Goal: Navigation & Orientation: Find specific page/section

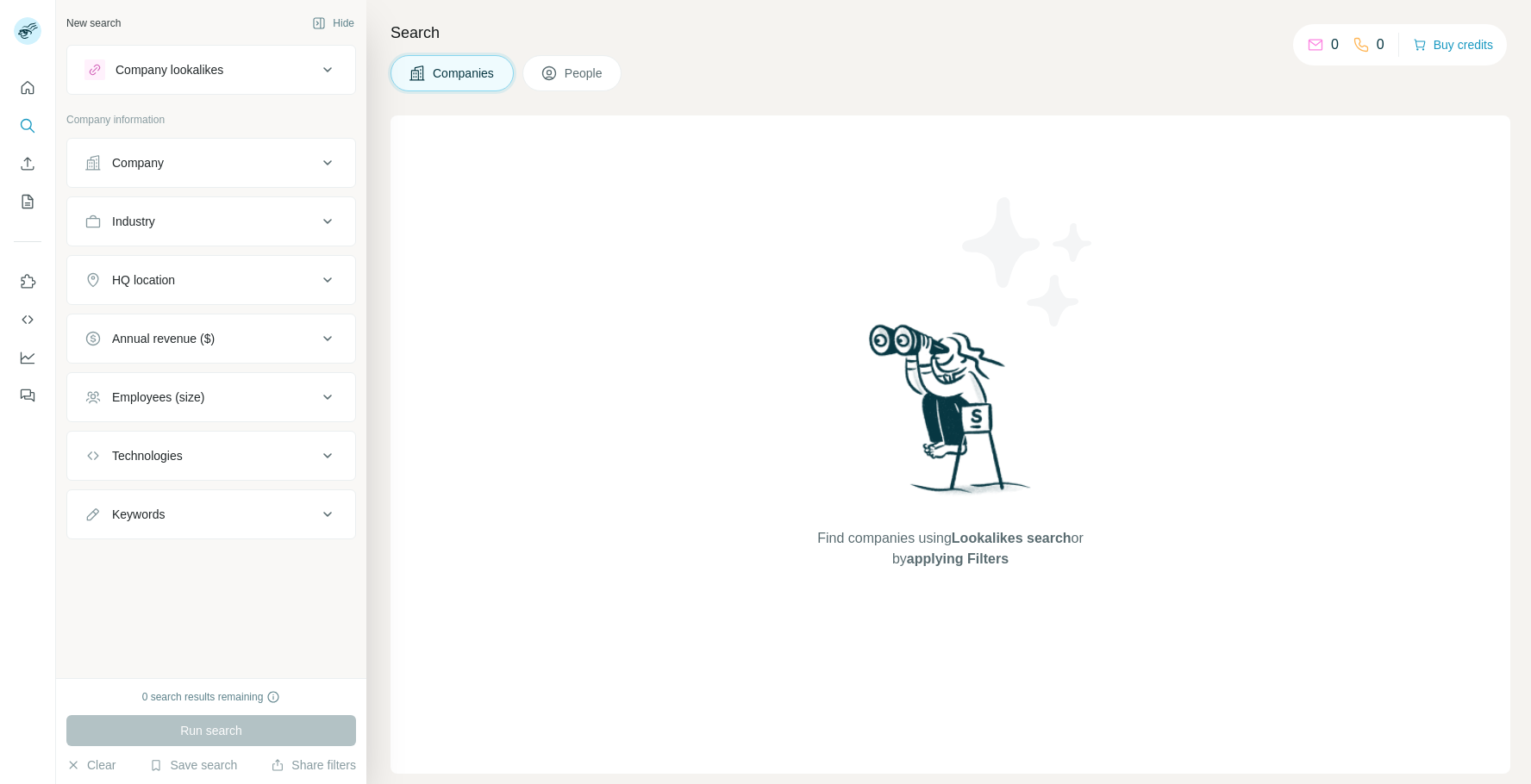
click at [600, 72] on span "People" at bounding box center [584, 73] width 40 height 18
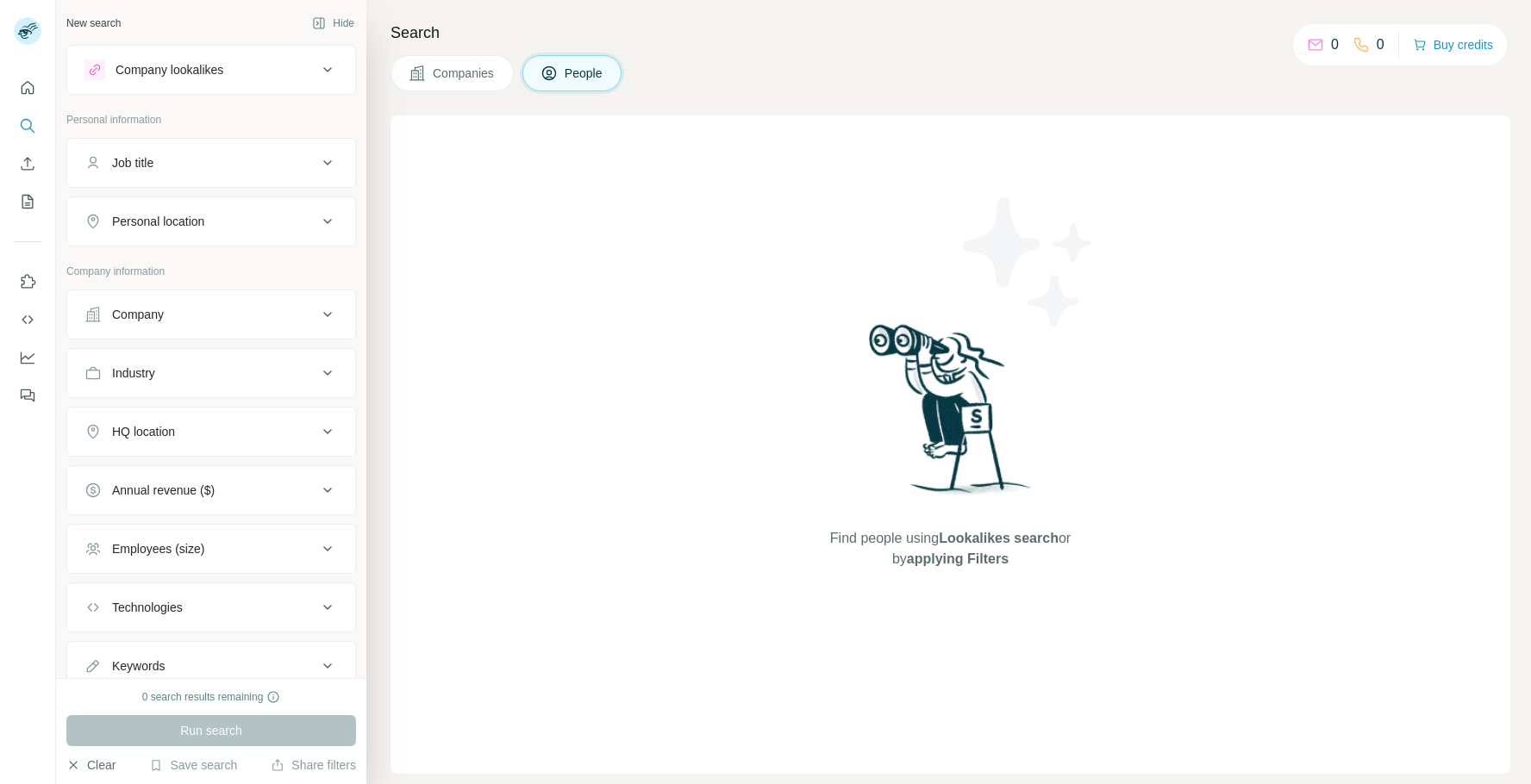
click at [86, 765] on button "Clear" at bounding box center [91, 765] width 49 height 18
click at [35, 24] on rect at bounding box center [27, 31] width 27 height 27
click at [37, 33] on rect at bounding box center [27, 31] width 27 height 27
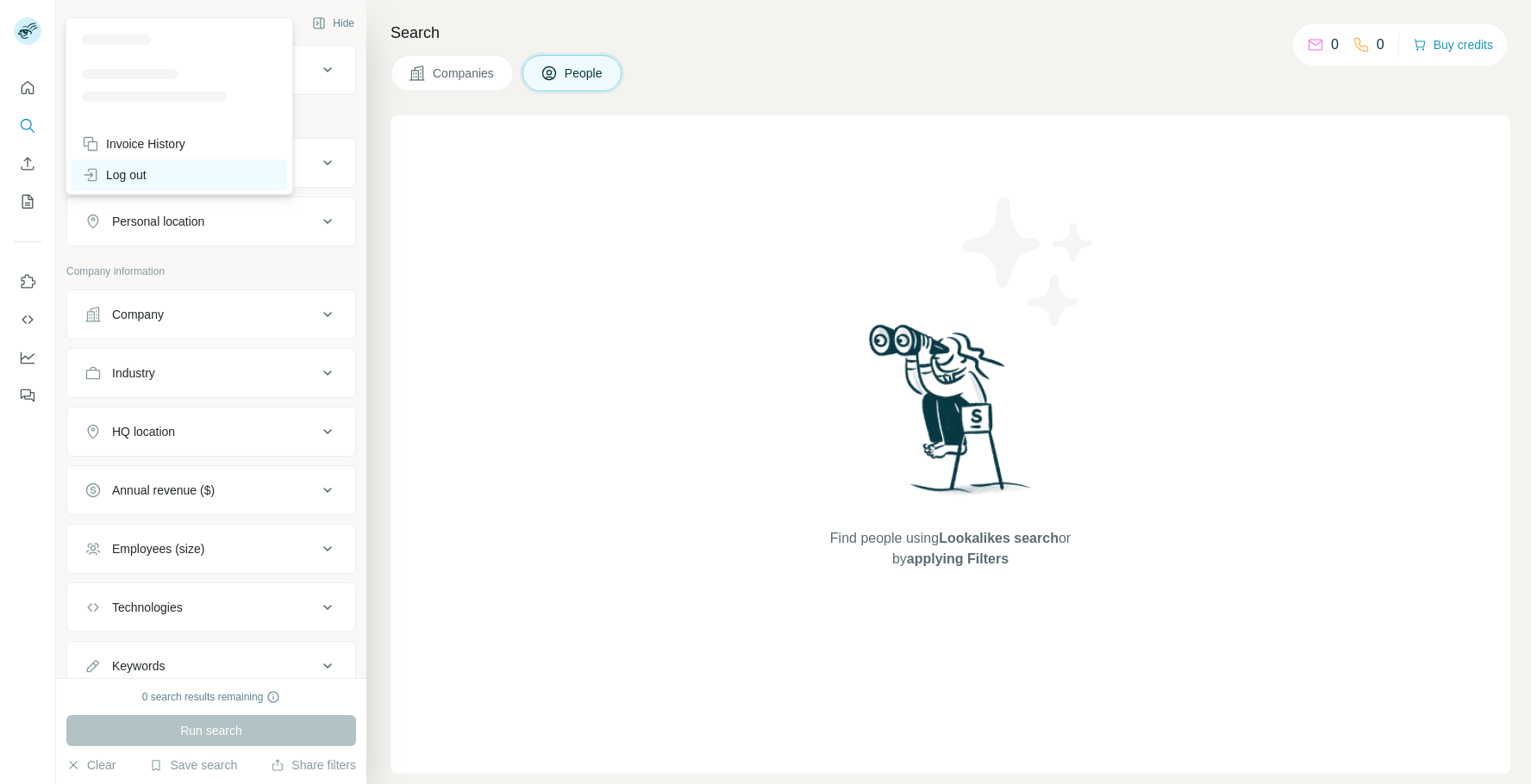
click at [134, 166] on div "Log out" at bounding box center [114, 175] width 64 height 18
click at [98, 171] on icon at bounding box center [91, 175] width 18 height 18
click at [101, 169] on div "Log out" at bounding box center [114, 175] width 64 height 18
click at [98, 163] on div "Log out" at bounding box center [179, 175] width 215 height 31
click at [96, 163] on div "Log out" at bounding box center [179, 175] width 215 height 31
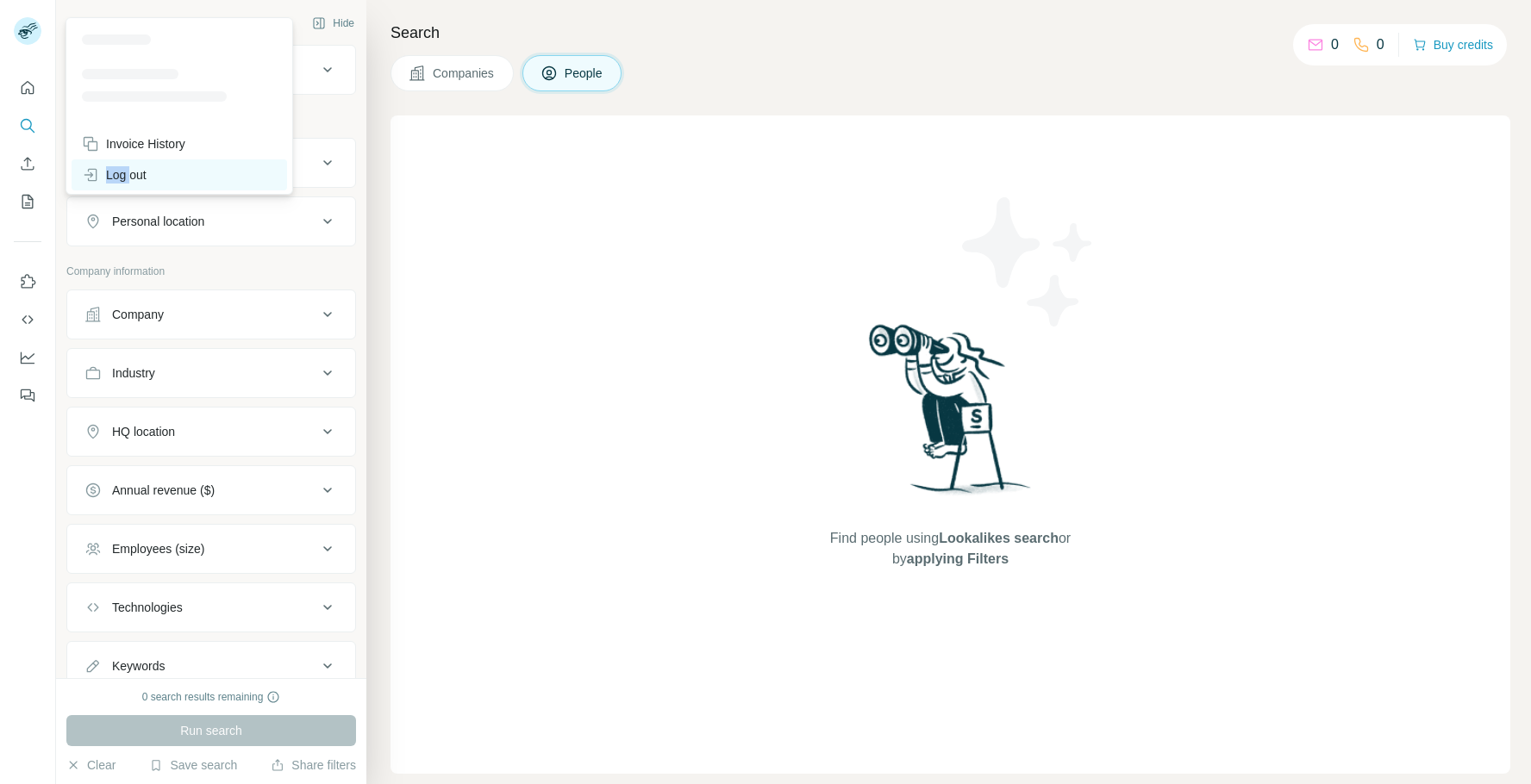
click at [96, 163] on div "Log out" at bounding box center [179, 175] width 215 height 31
click at [96, 161] on div "Log out" at bounding box center [179, 175] width 215 height 31
click at [96, 161] on div "Invoice History Log out" at bounding box center [179, 160] width 219 height 62
click at [762, 272] on div "Find people using Lookalikes search or by applying Filters" at bounding box center [949, 444] width 1120 height 658
click at [115, 180] on div "Log out" at bounding box center [114, 175] width 64 height 18
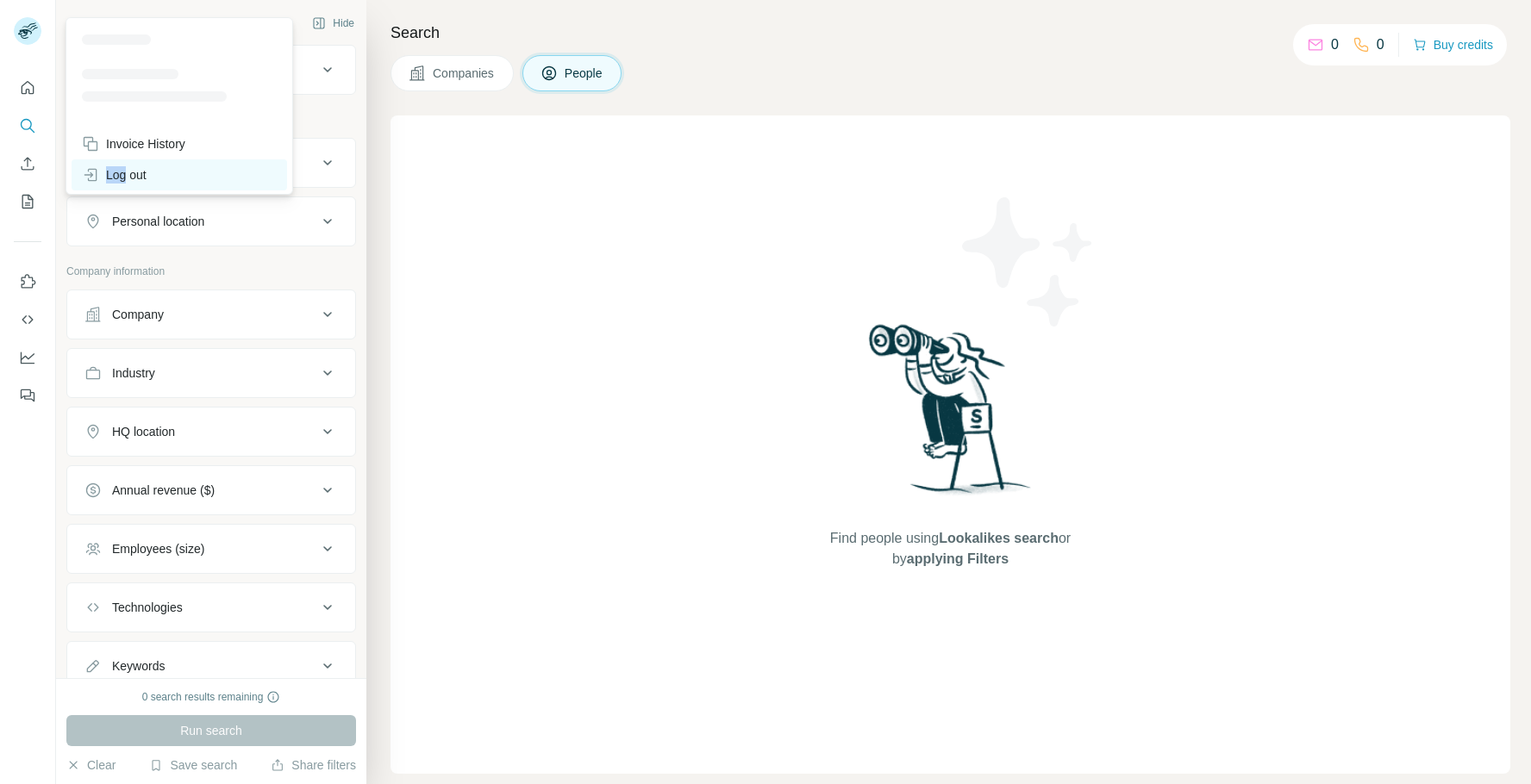
click at [116, 182] on div "Log out" at bounding box center [114, 175] width 64 height 18
click at [116, 179] on div "Log out" at bounding box center [114, 175] width 64 height 18
click at [116, 177] on div "Log out" at bounding box center [114, 175] width 64 height 18
click at [42, 26] on div at bounding box center [30, 34] width 50 height 56
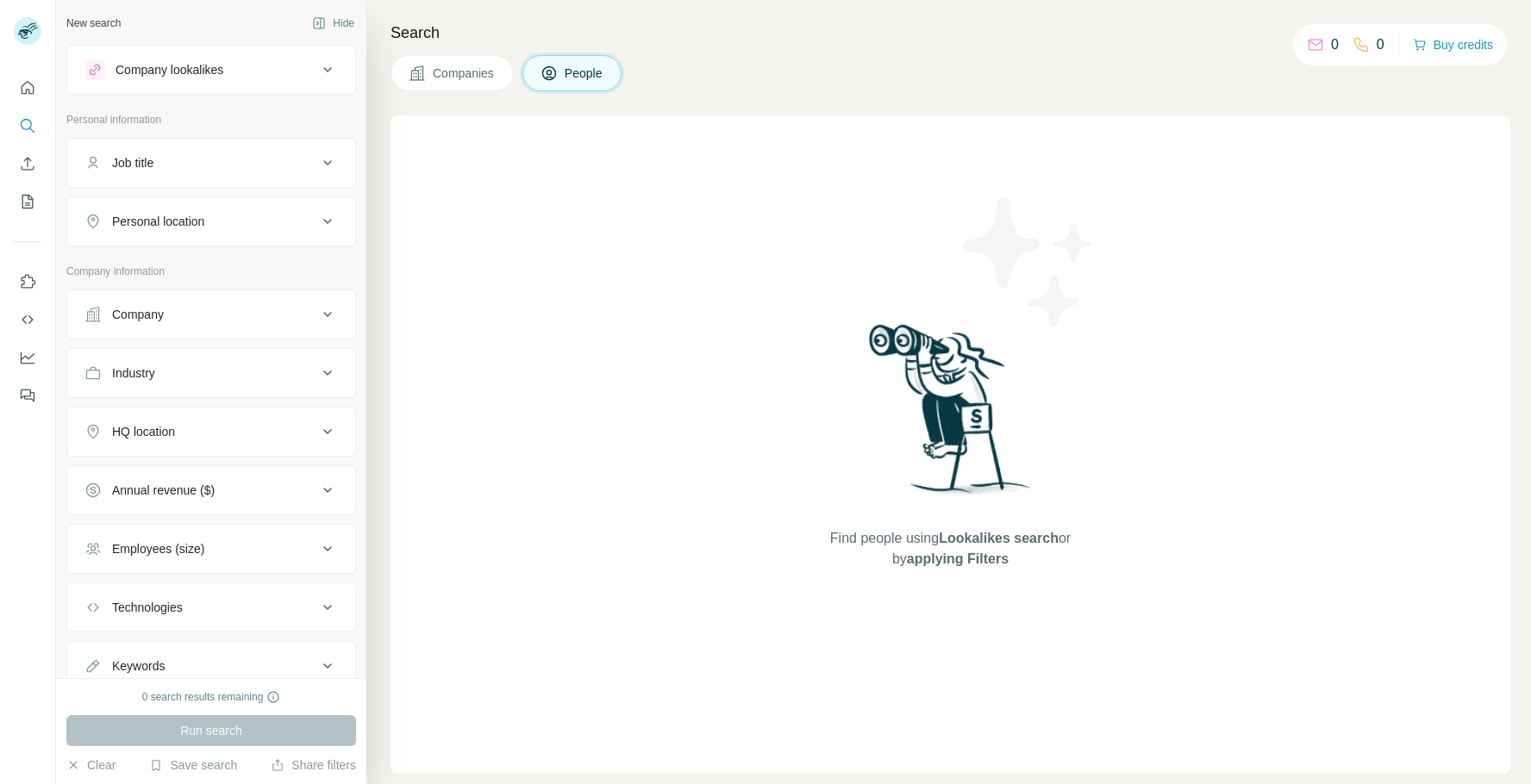
click at [41, 32] on div at bounding box center [30, 34] width 50 height 56
click at [32, 35] on rect at bounding box center [27, 31] width 27 height 27
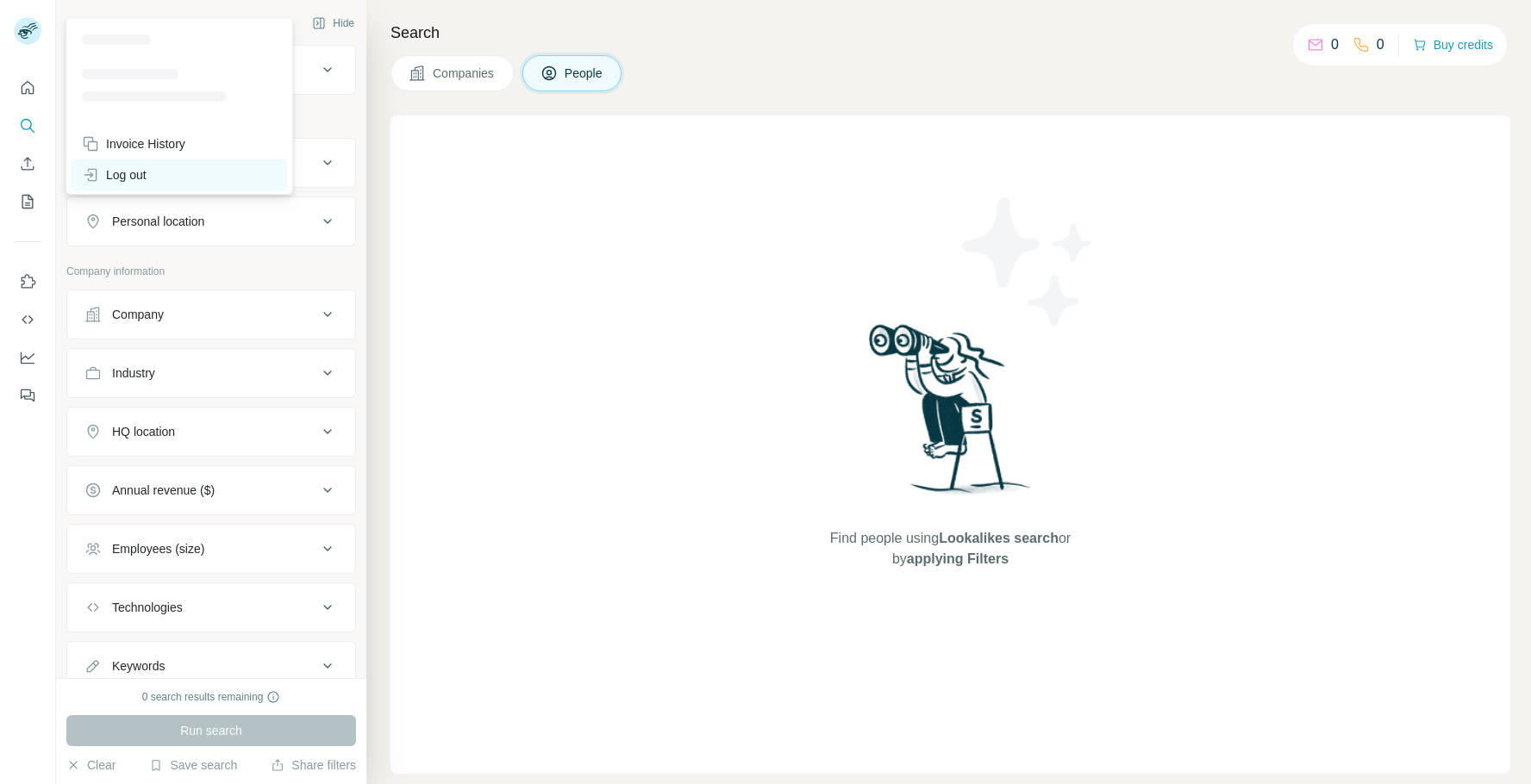
click at [113, 179] on div "Log out" at bounding box center [114, 175] width 64 height 18
click at [996, 185] on img at bounding box center [1028, 262] width 155 height 155
